Goal: Task Accomplishment & Management: Use online tool/utility

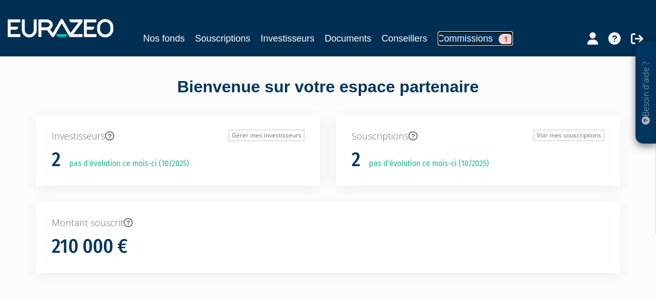
click at [468, 42] on link "Commissions 1" at bounding box center [475, 38] width 75 height 14
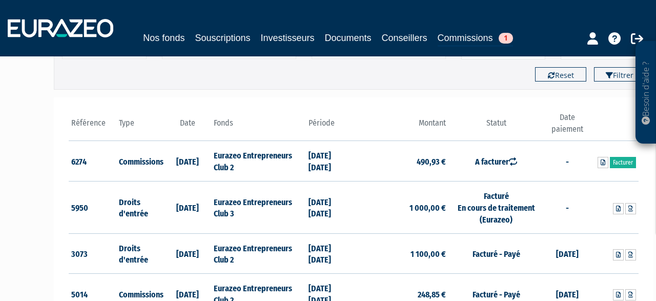
scroll to position [107, 0]
click at [624, 160] on link "Facturer" at bounding box center [623, 161] width 26 height 11
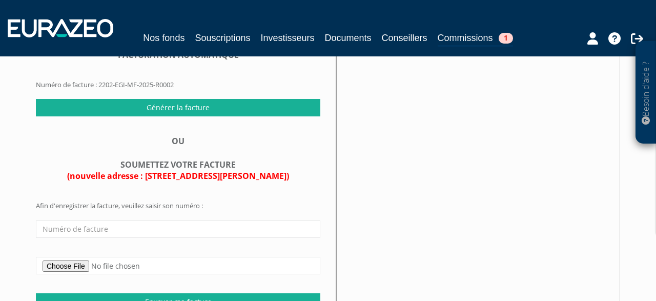
scroll to position [107, 0]
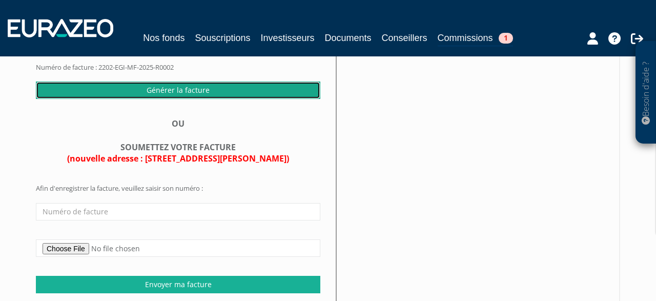
click at [229, 99] on input "Générer la facture" at bounding box center [178, 89] width 284 height 17
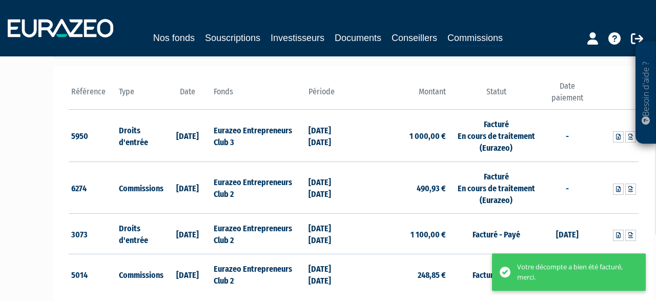
scroll to position [160, 0]
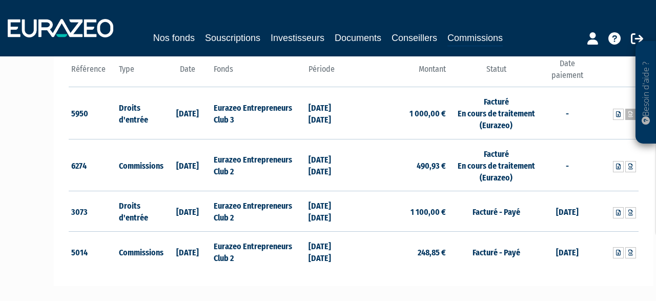
click at [631, 114] on icon at bounding box center [630, 114] width 5 height 6
